Goal: Task Accomplishment & Management: Complete application form

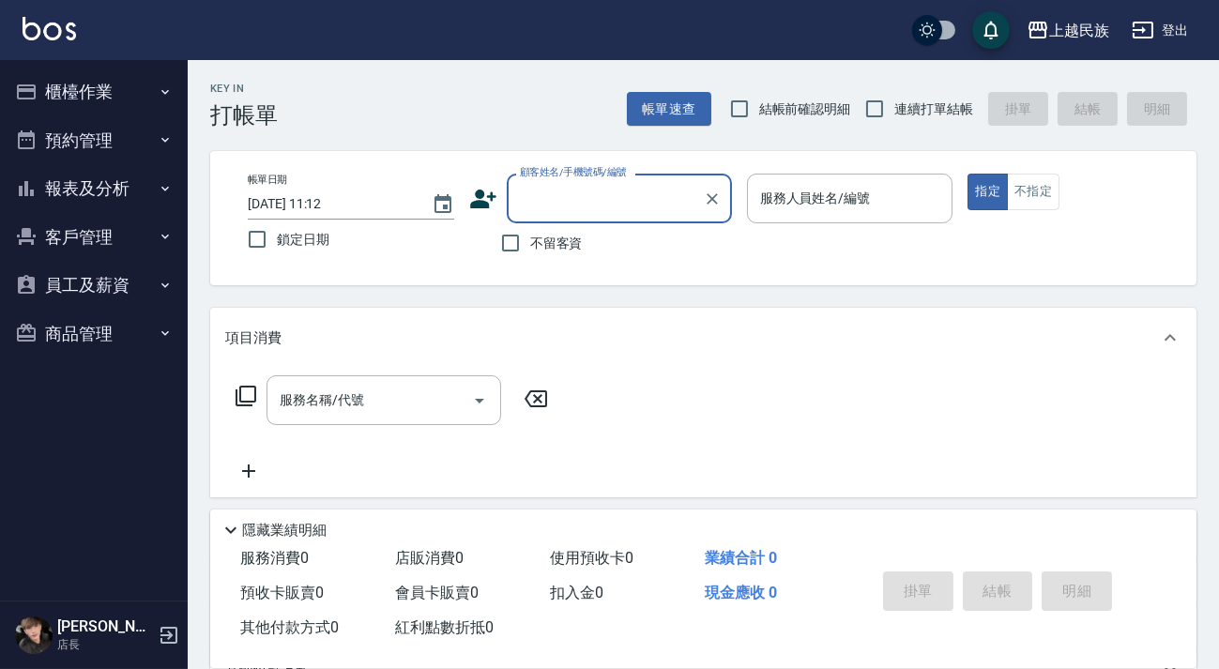
click at [122, 265] on button "員工及薪資" at bounding box center [94, 285] width 173 height 49
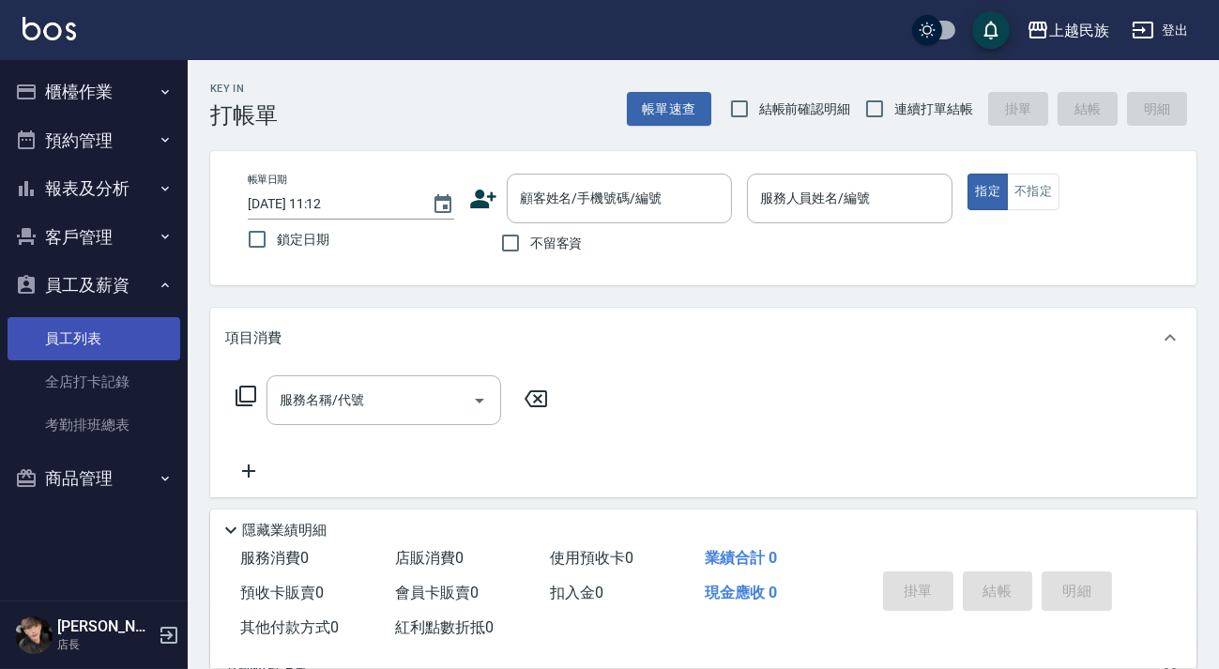
click at [122, 347] on link "員工列表" at bounding box center [94, 338] width 173 height 43
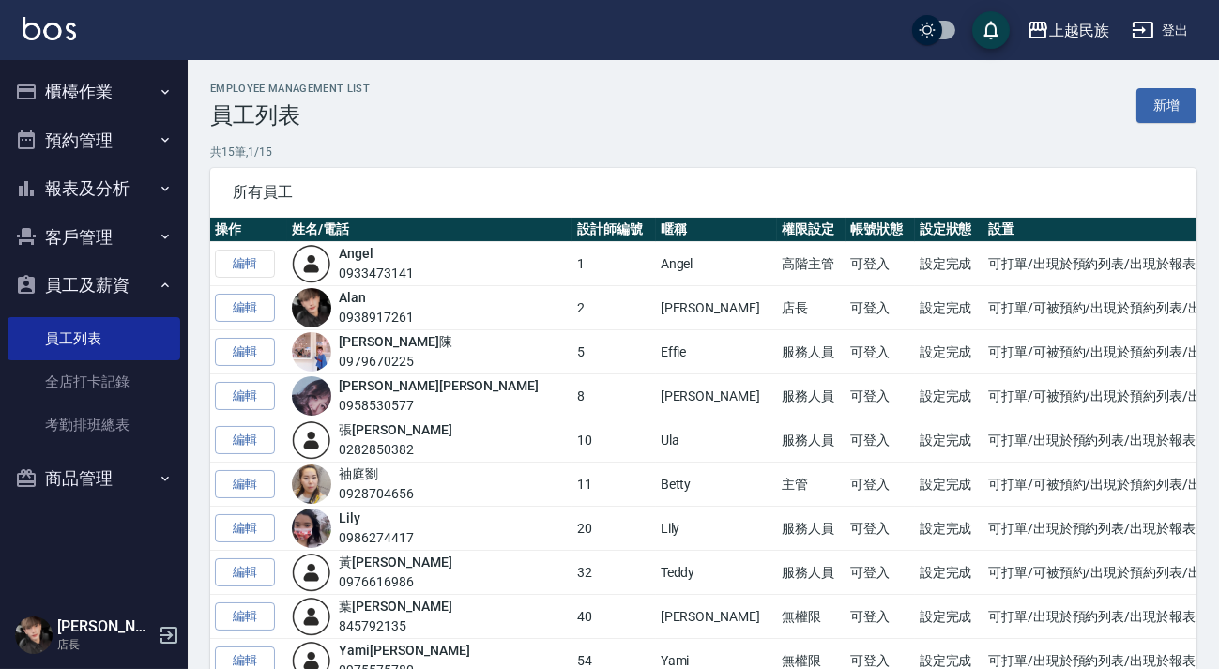
scroll to position [306, 0]
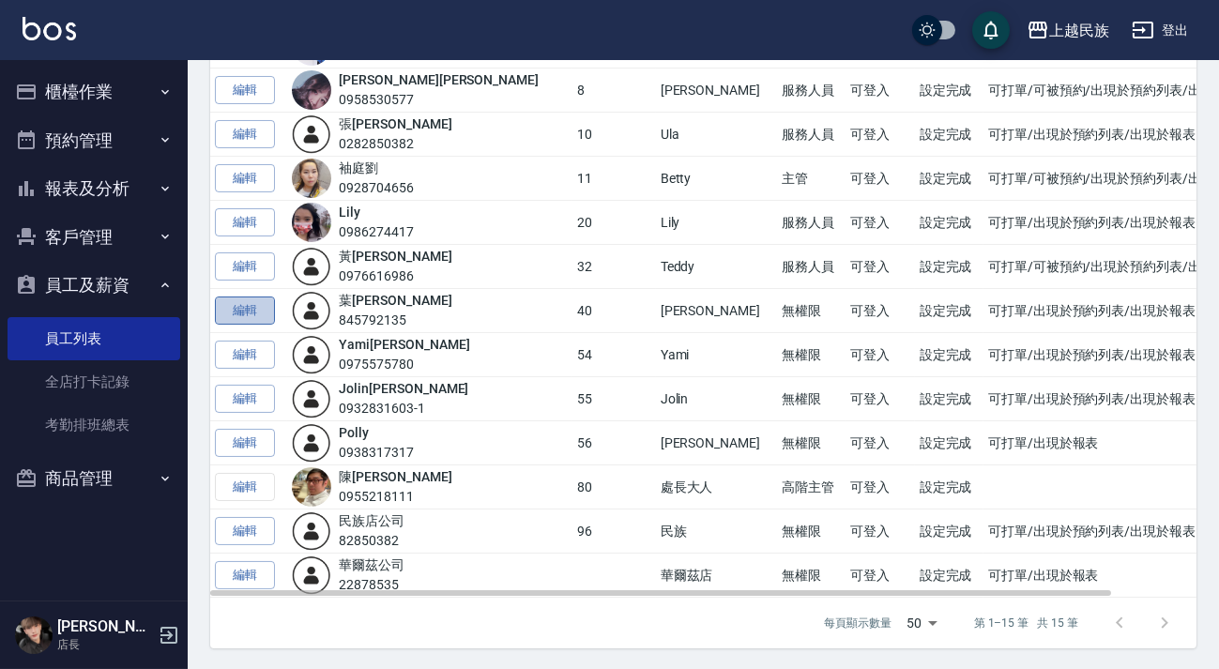
click at [251, 311] on link "編輯" at bounding box center [245, 311] width 60 height 29
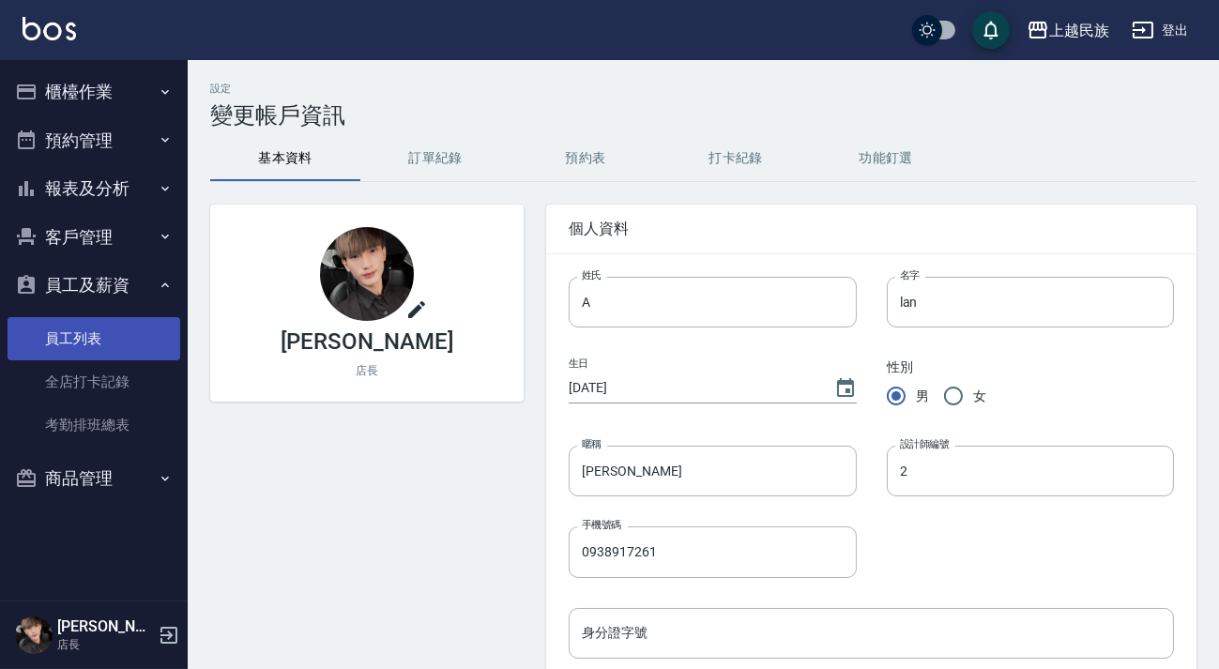
click at [127, 346] on link "員工列表" at bounding box center [94, 338] width 173 height 43
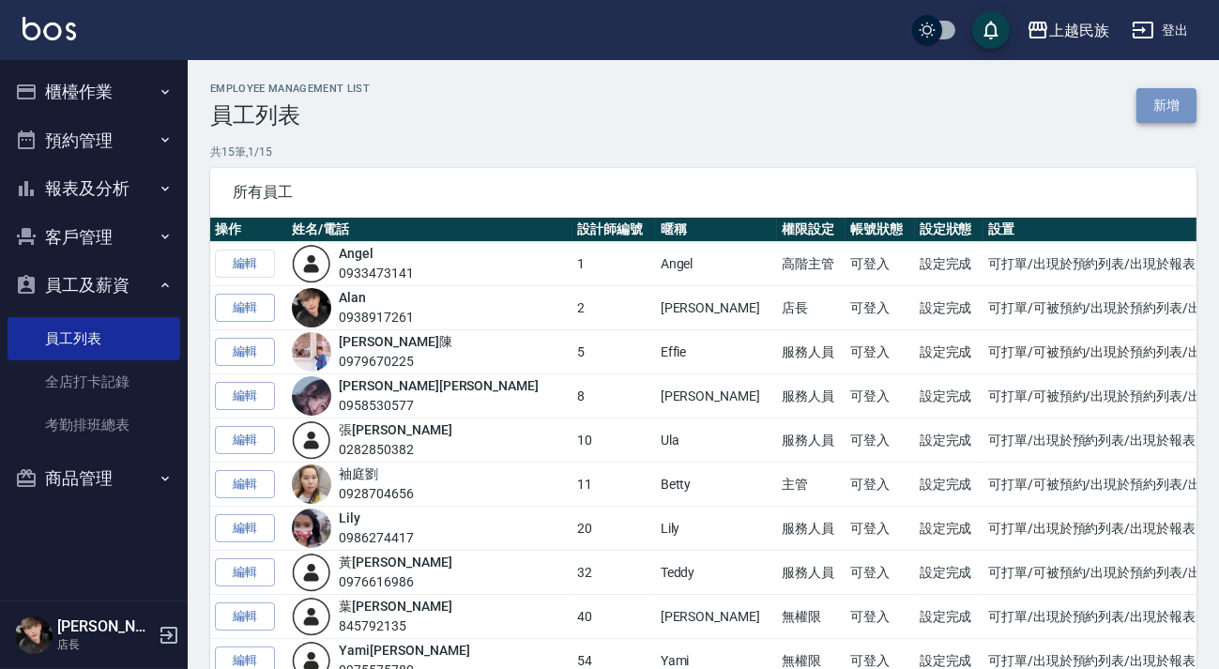
click at [1147, 110] on link "新增" at bounding box center [1166, 105] width 60 height 35
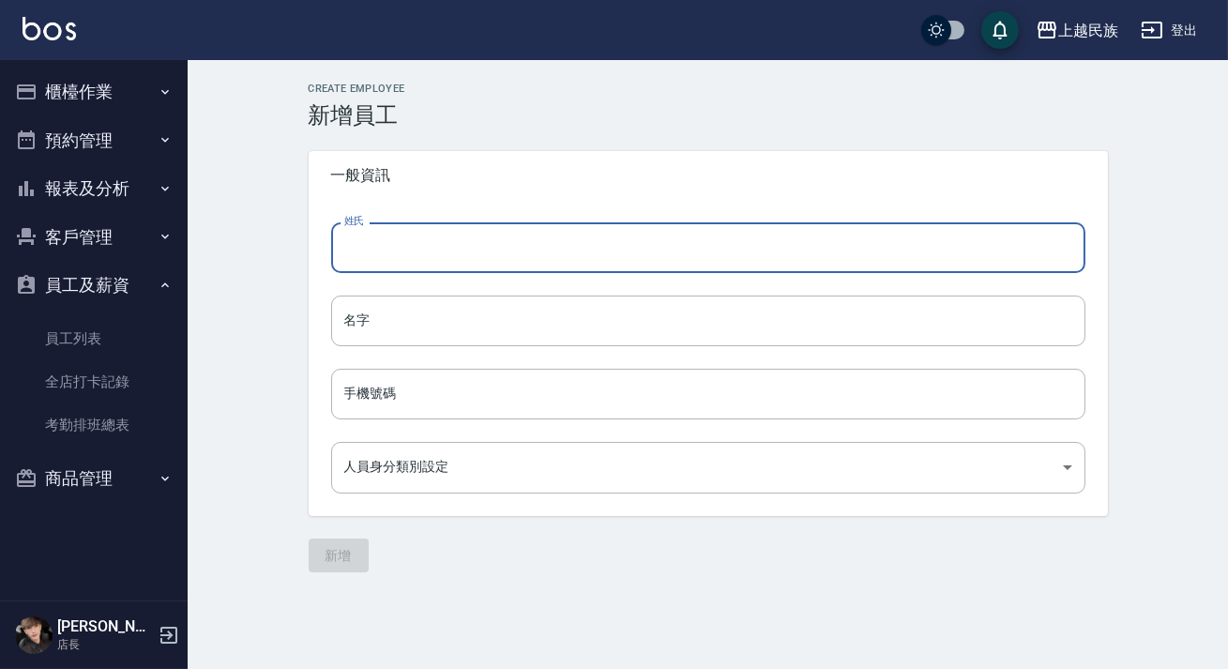
click at [445, 236] on input "姓氏" at bounding box center [708, 247] width 754 height 51
type input "g"
type input "石"
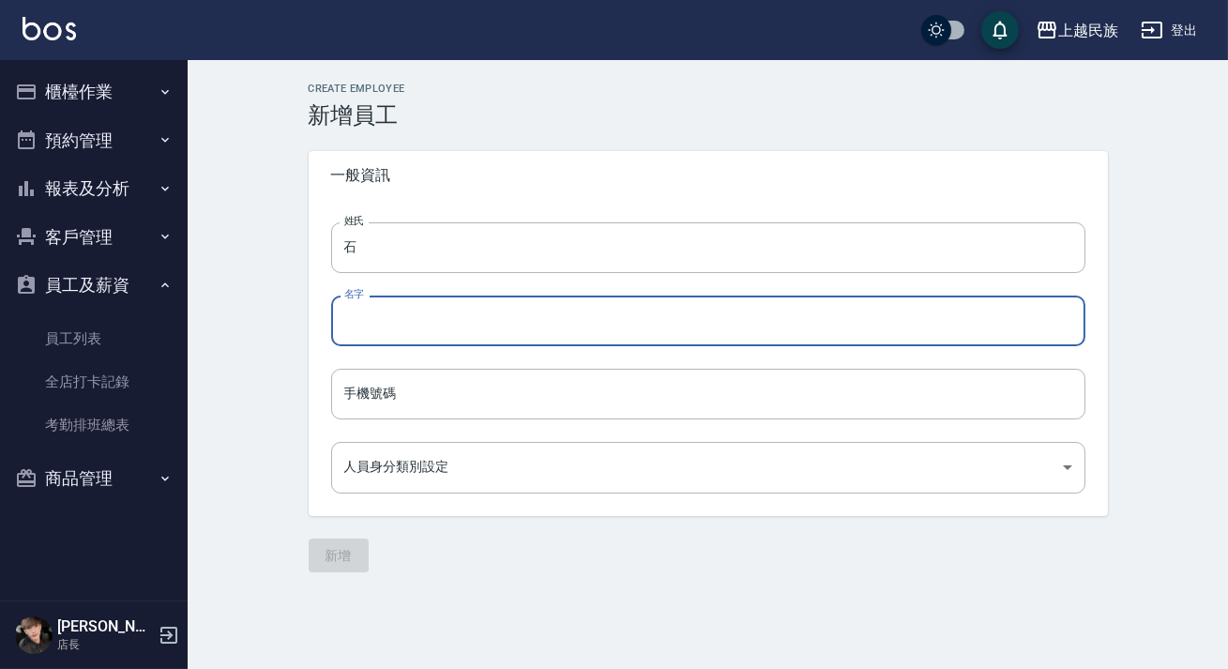
click at [419, 314] on input "名字" at bounding box center [708, 321] width 754 height 51
type input "博景"
click at [411, 390] on input "手機號碼" at bounding box center [708, 394] width 754 height 51
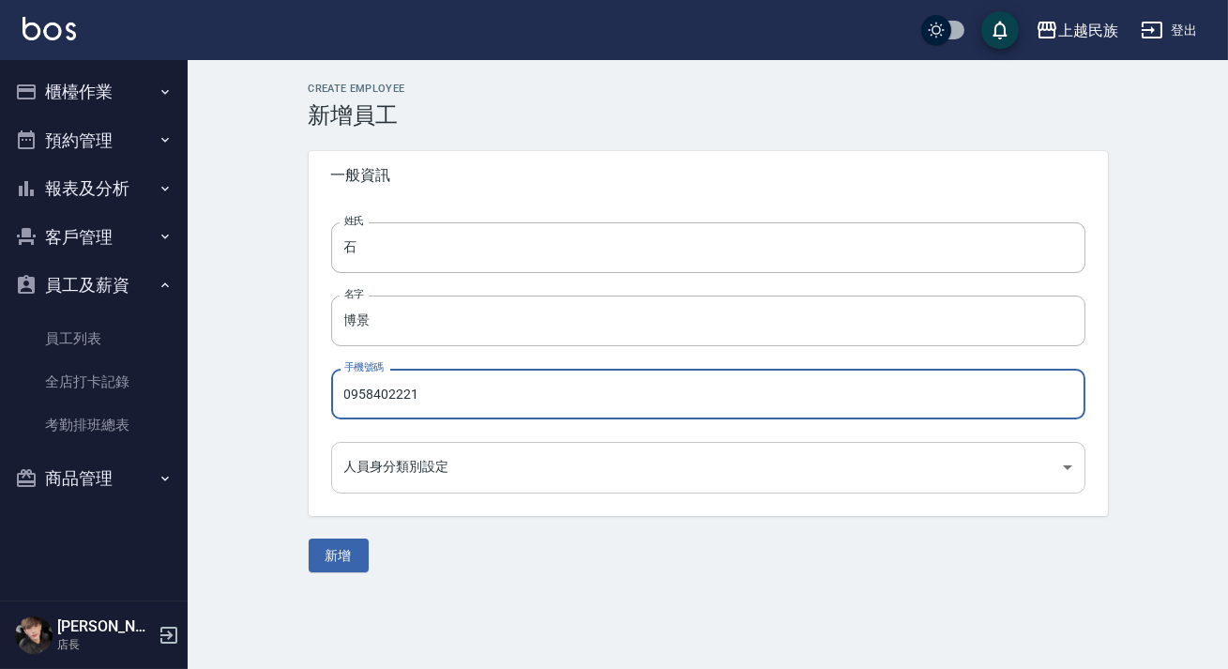
type input "0958402221"
click at [464, 467] on body "上越民族 登出 櫃檯作業 打帳單 帳單列表 現金收支登錄 材料自購登錄 每日結帳 排班表 現場電腦打卡 預約管理 預約管理 單日預約紀錄 單週預約紀錄 報表及…" at bounding box center [614, 334] width 1228 height 669
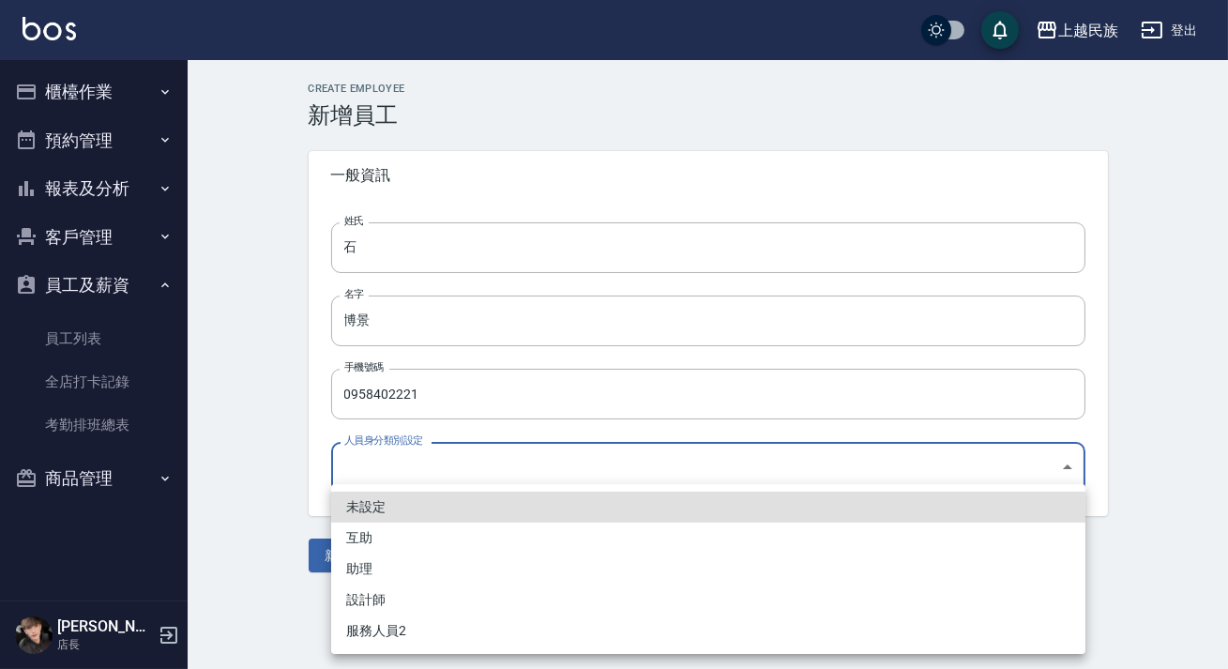
click at [431, 570] on li "助理" at bounding box center [708, 569] width 754 height 31
type input "857b02d4-db6c-4df2-a6b1-99e60ec8d486"
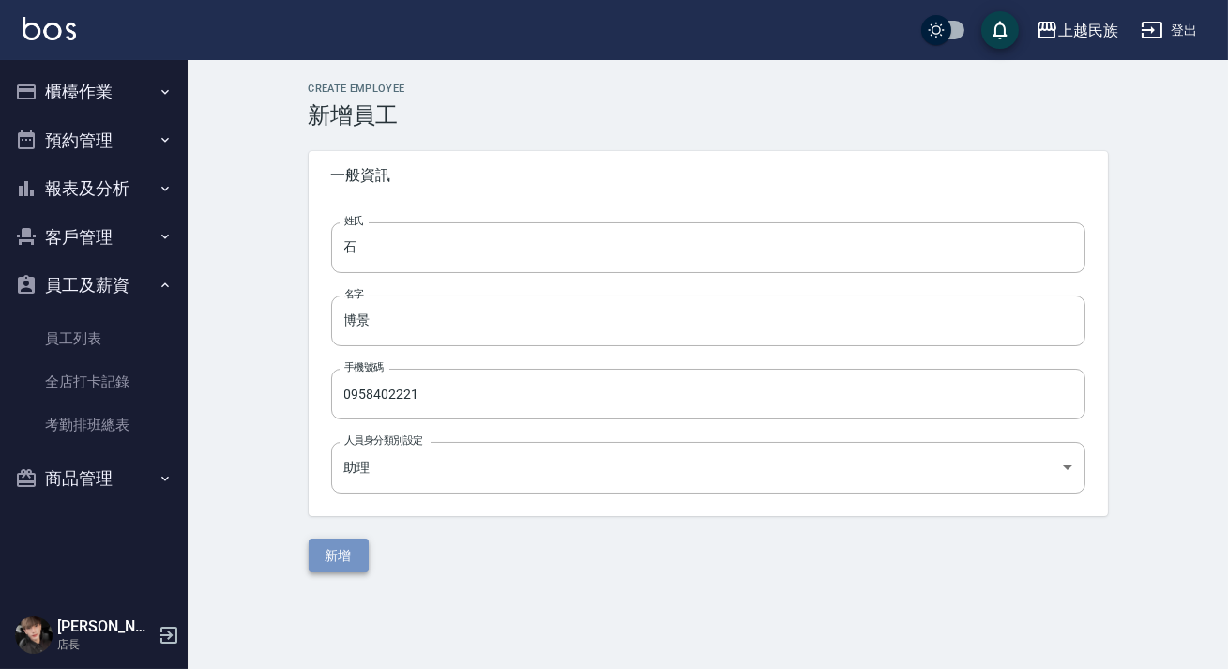
click at [337, 560] on button "新增" at bounding box center [339, 556] width 60 height 35
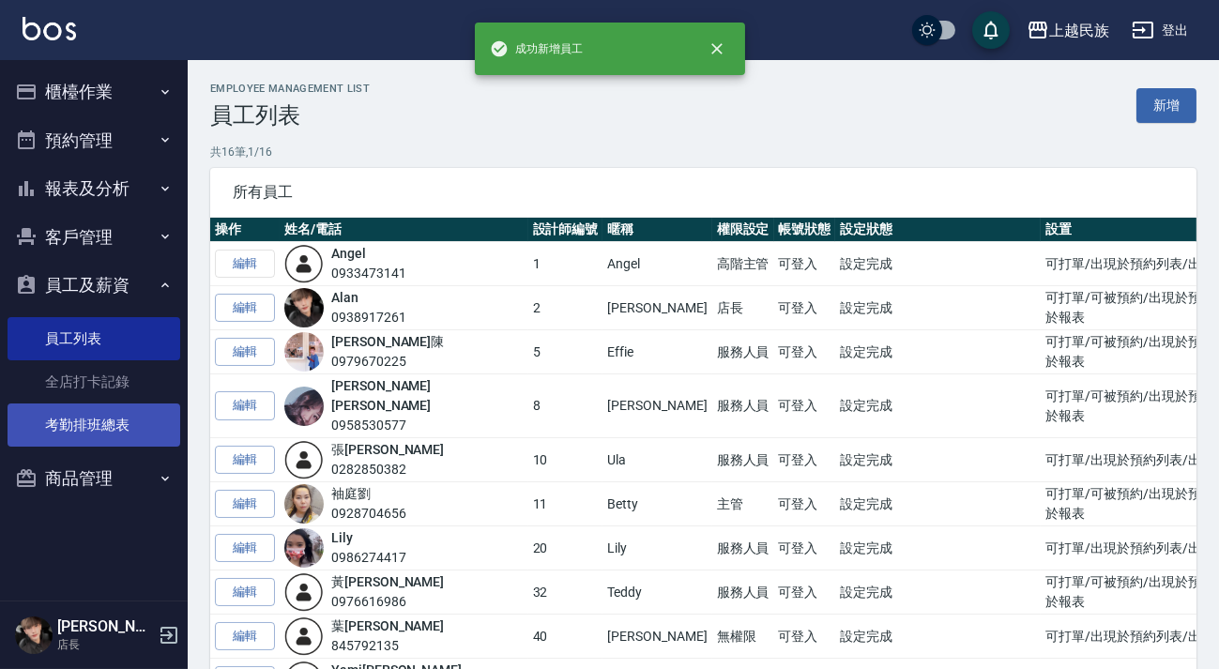
scroll to position [349, 0]
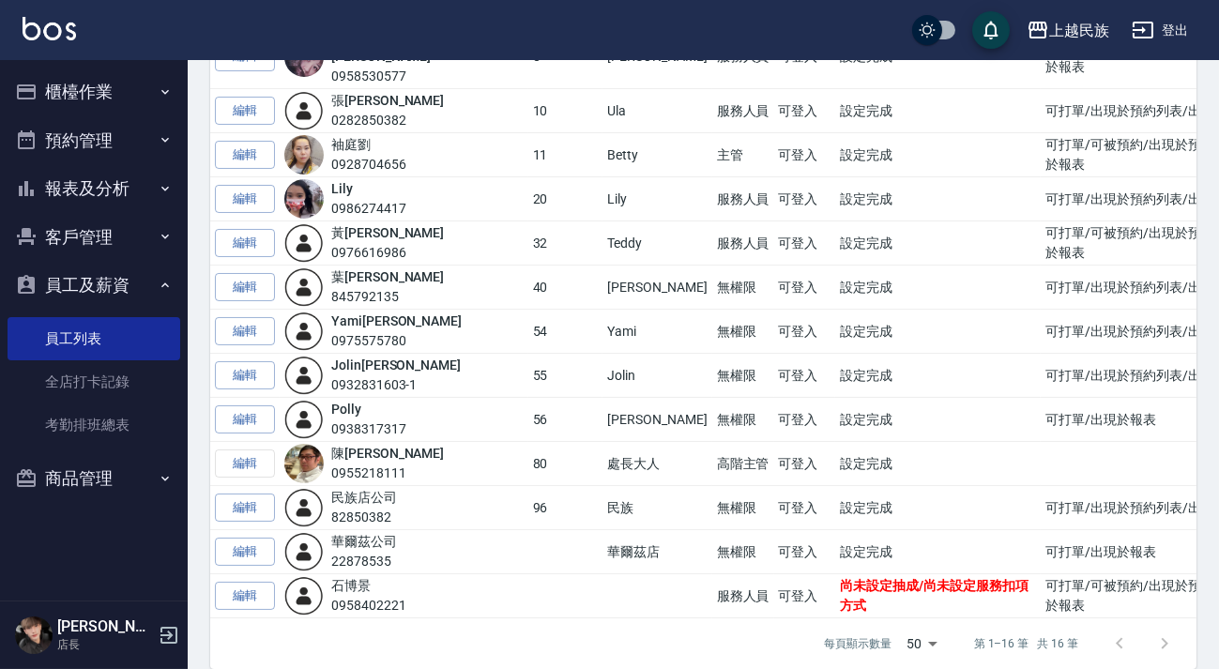
click at [49, 25] on img at bounding box center [49, 28] width 53 height 23
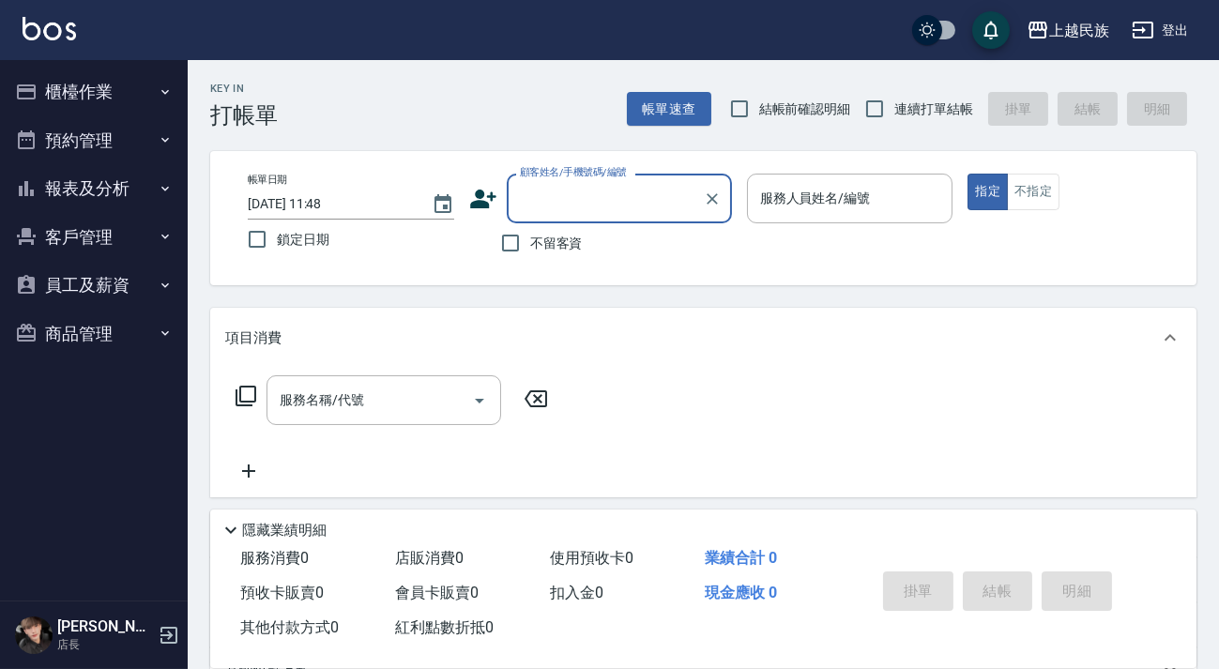
click at [167, 104] on button "櫃檯作業" at bounding box center [94, 92] width 173 height 49
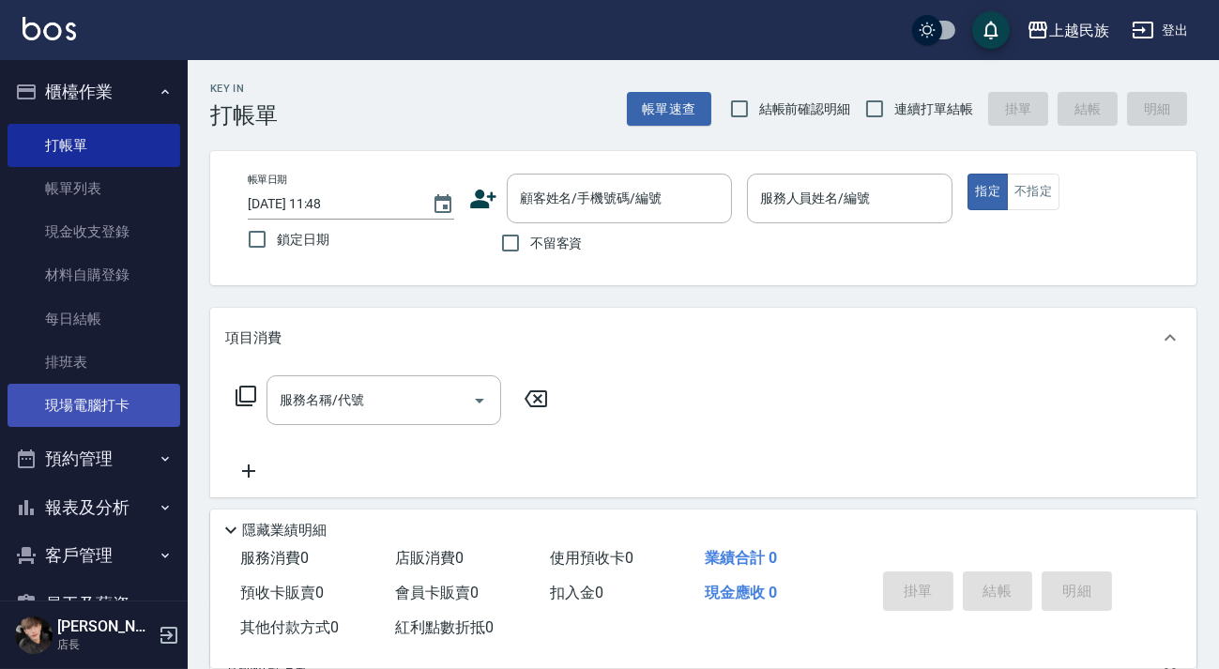
click at [90, 410] on link "現場電腦打卡" at bounding box center [94, 405] width 173 height 43
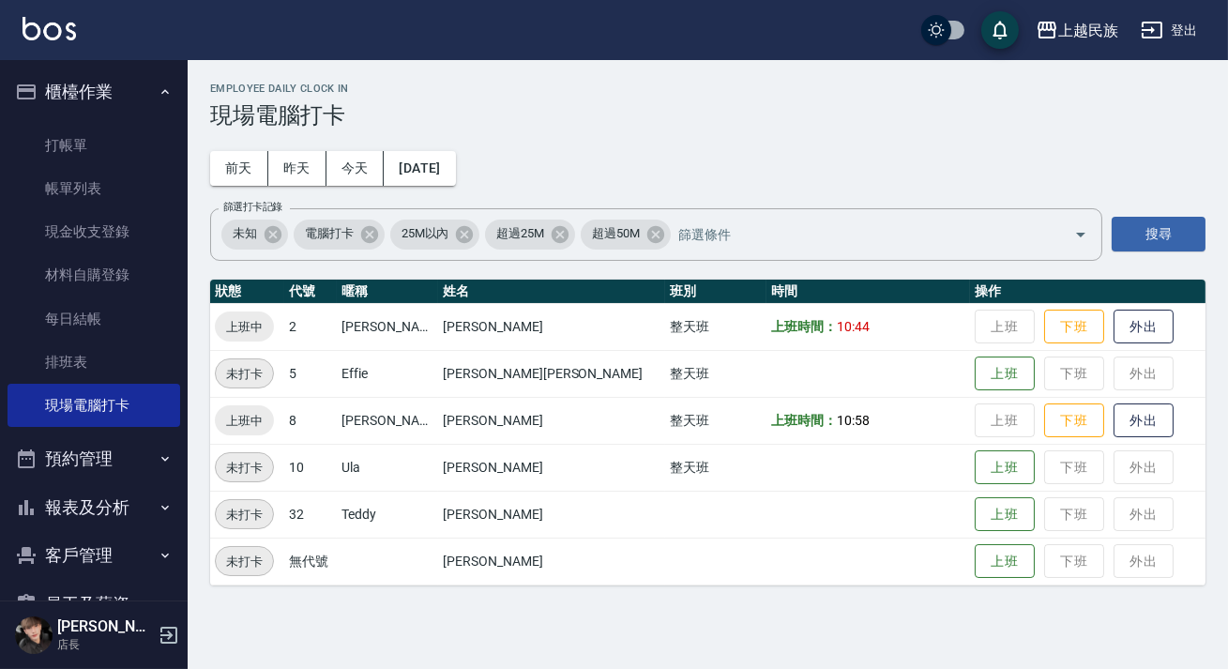
click at [263, 563] on span "未打卡" at bounding box center [244, 562] width 57 height 20
click at [46, 38] on img at bounding box center [49, 28] width 53 height 23
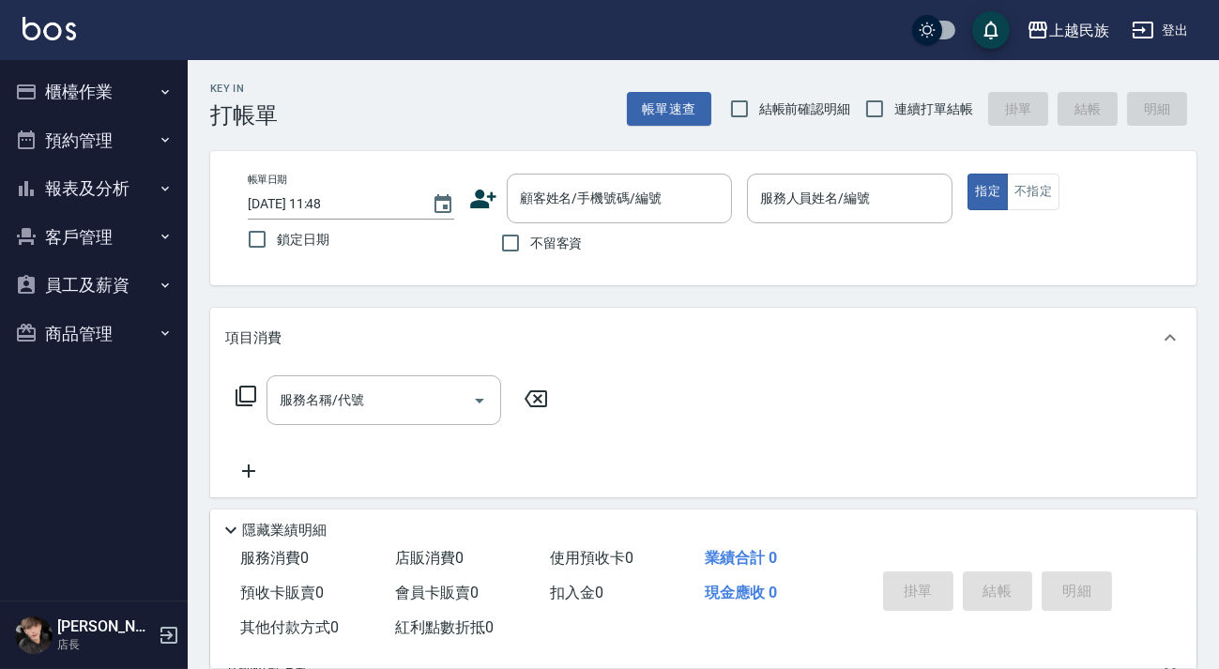
click at [63, 40] on link at bounding box center [49, 30] width 53 height 27
